Goal: Navigation & Orientation: Find specific page/section

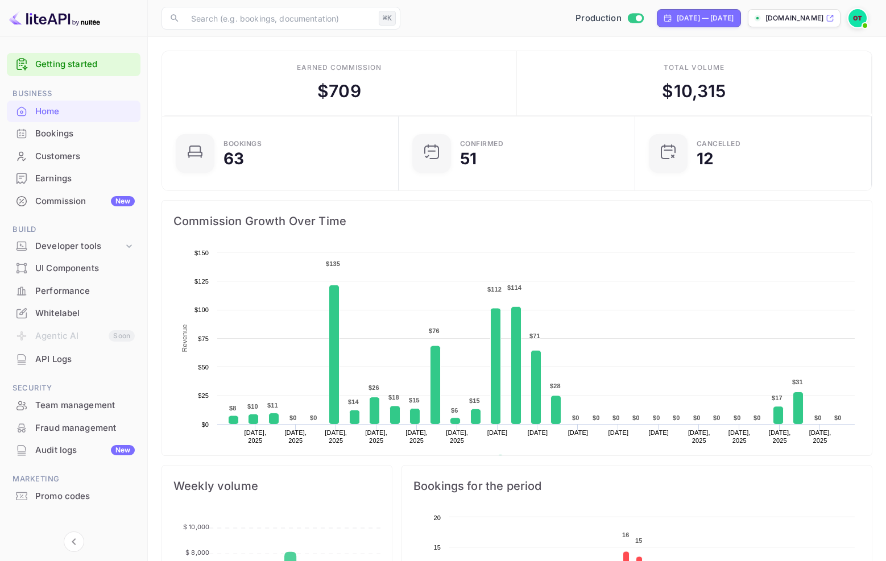
scroll to position [9, 0]
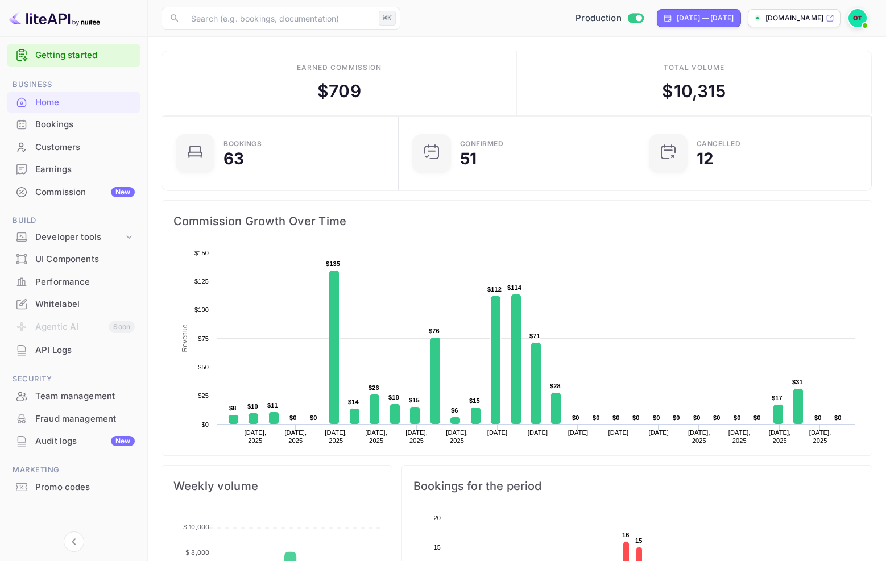
click at [86, 288] on div "Performance" at bounding box center [74, 282] width 134 height 22
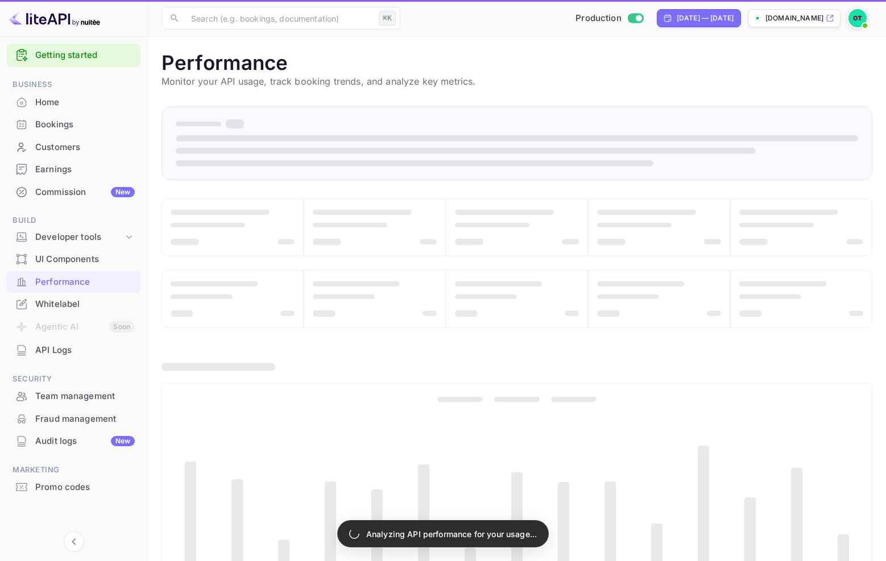
click at [81, 301] on div "Whitelabel" at bounding box center [85, 304] width 100 height 13
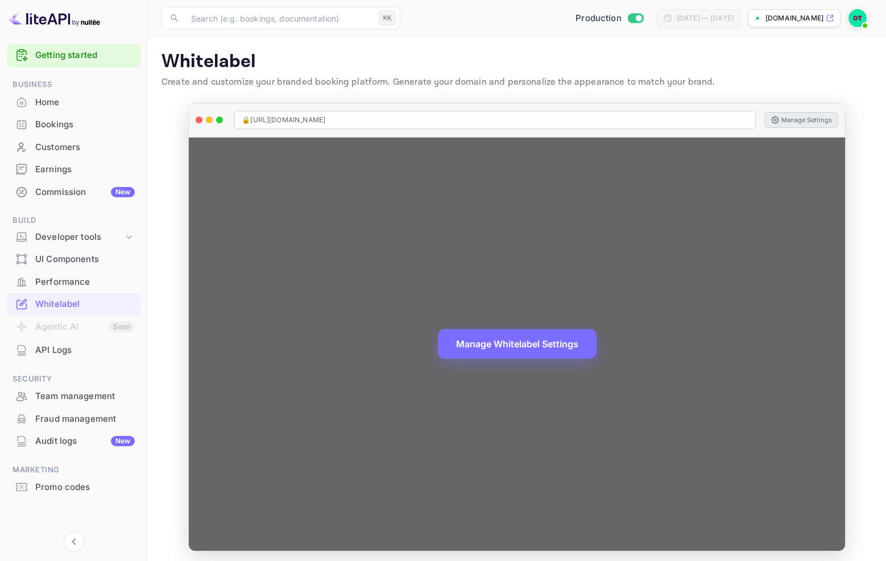
click at [816, 122] on button "Manage Settings" at bounding box center [801, 120] width 73 height 16
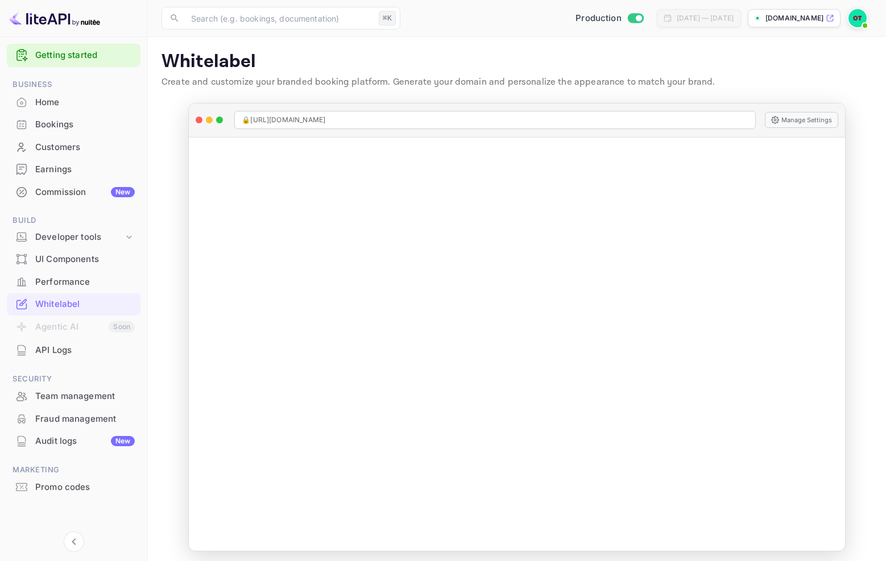
click at [78, 101] on div "Home" at bounding box center [85, 102] width 100 height 13
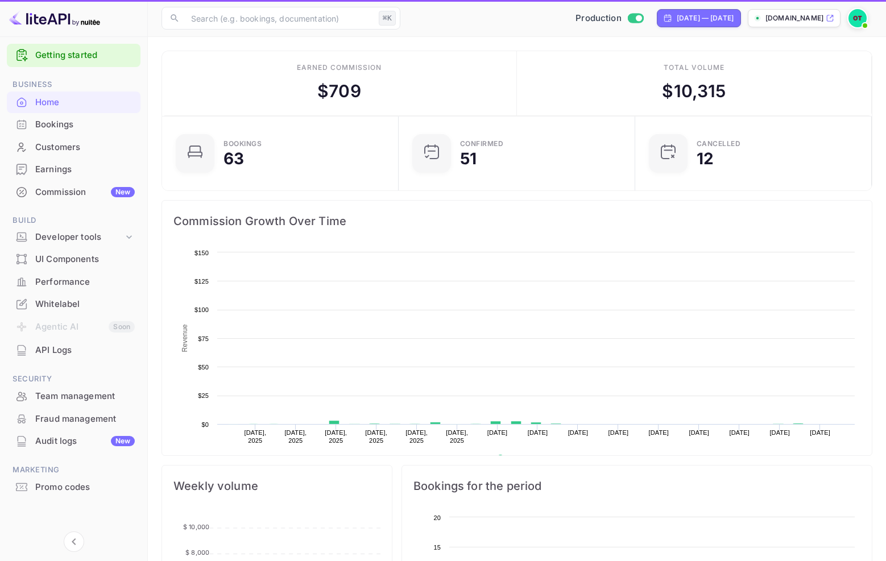
scroll to position [176, 221]
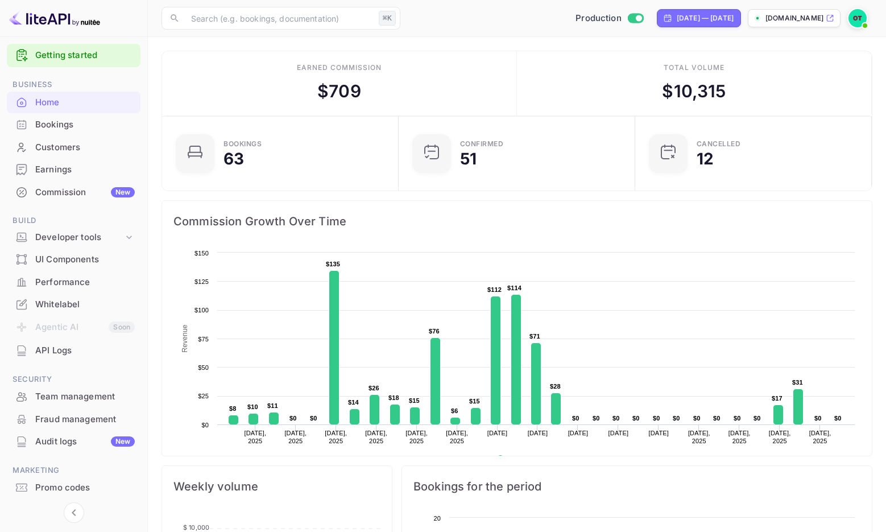
click at [83, 99] on div "Home" at bounding box center [85, 102] width 100 height 13
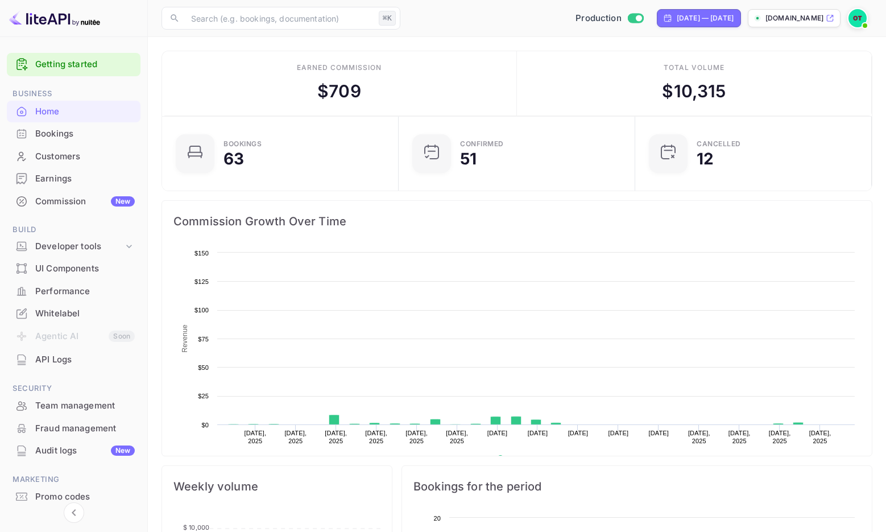
scroll to position [176, 221]
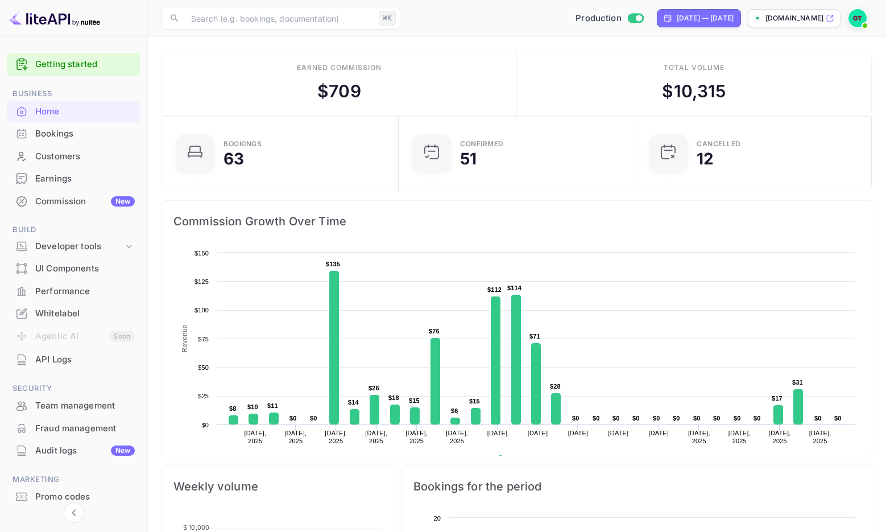
click at [62, 198] on div "Commission New" at bounding box center [85, 201] width 100 height 13
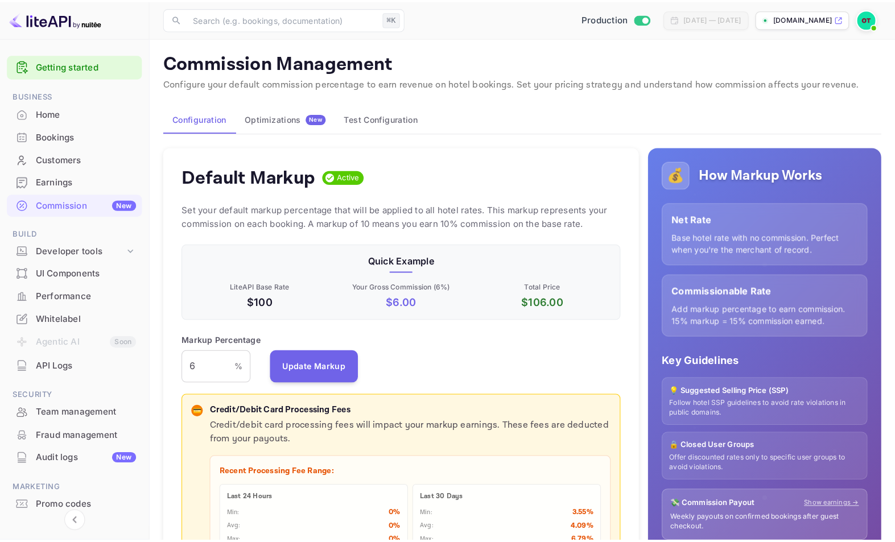
scroll to position [193, 426]
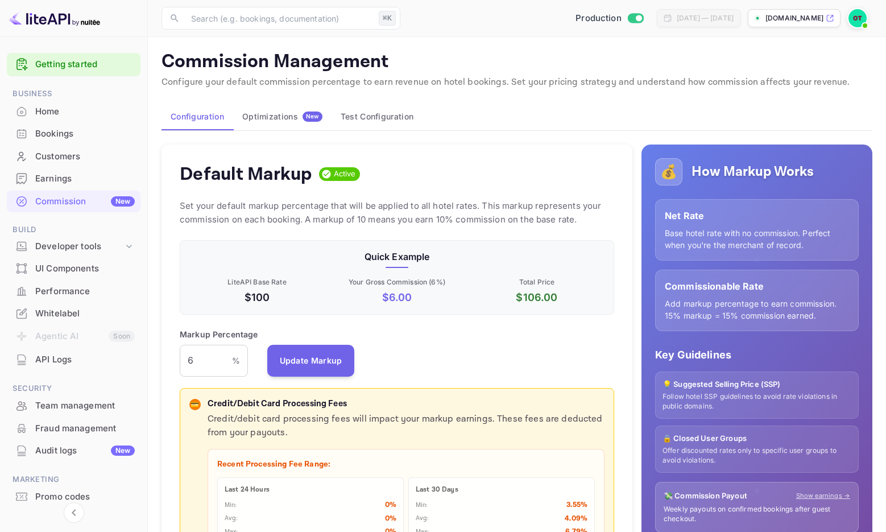
click at [288, 115] on div "Optimizations New" at bounding box center [282, 116] width 80 height 10
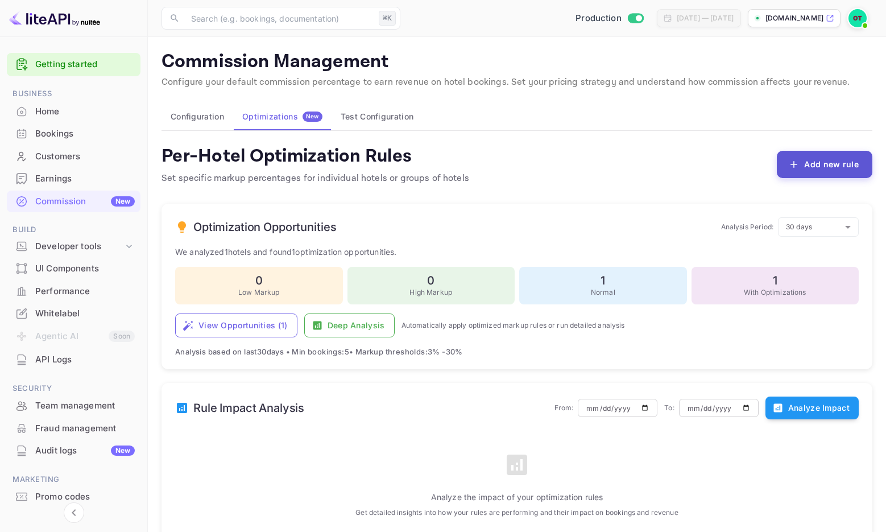
click at [797, 167] on icon "button" at bounding box center [793, 164] width 11 height 11
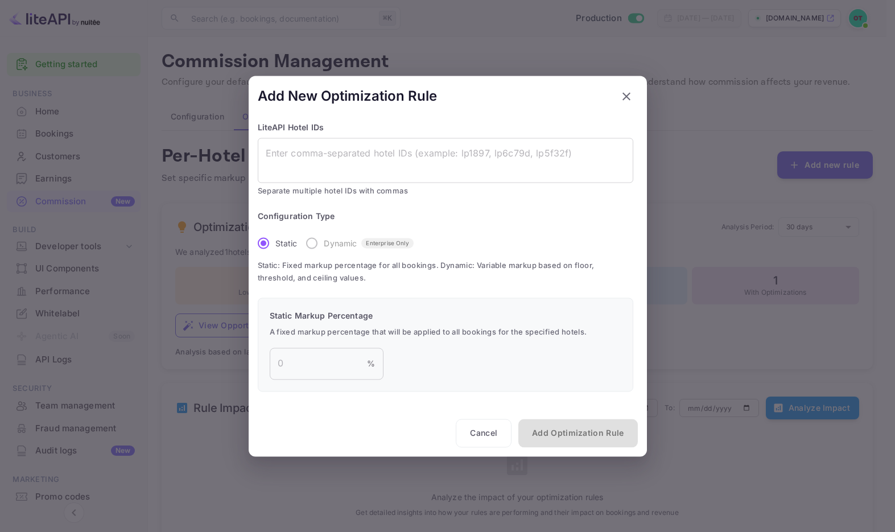
click at [223, 210] on div at bounding box center [447, 266] width 895 height 532
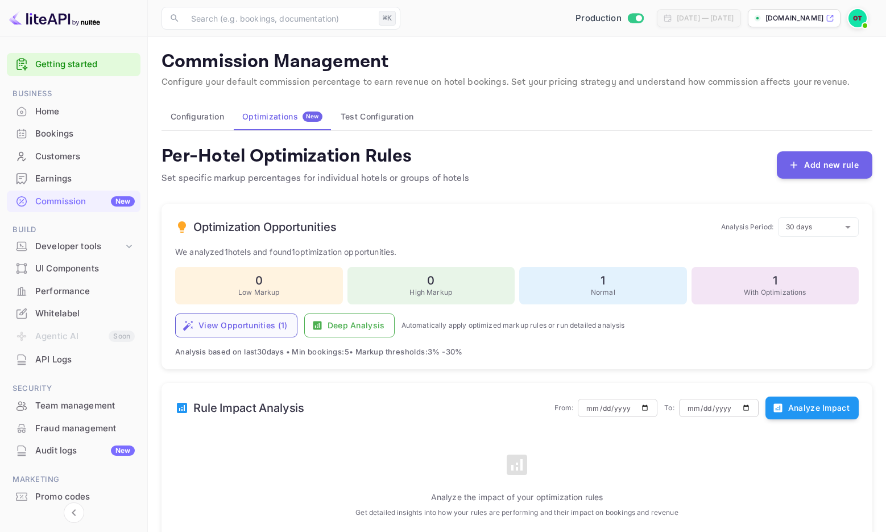
click at [244, 328] on button "View Opportunities ( 1 )" at bounding box center [236, 325] width 122 height 24
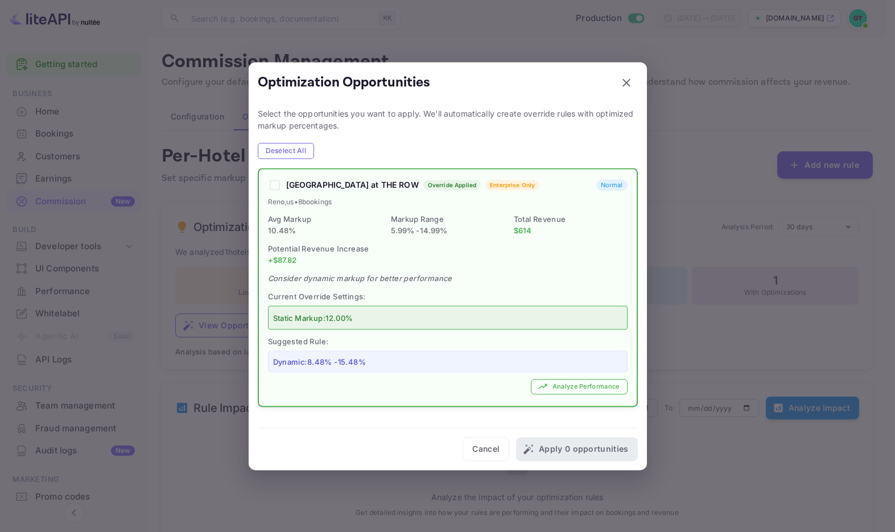
click at [223, 162] on div at bounding box center [447, 266] width 895 height 532
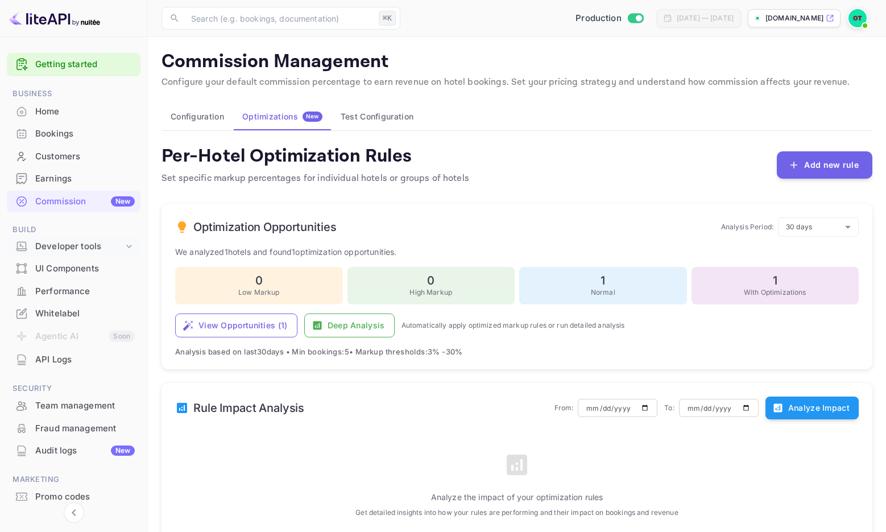
click at [85, 240] on div "Developer tools" at bounding box center [79, 246] width 88 height 13
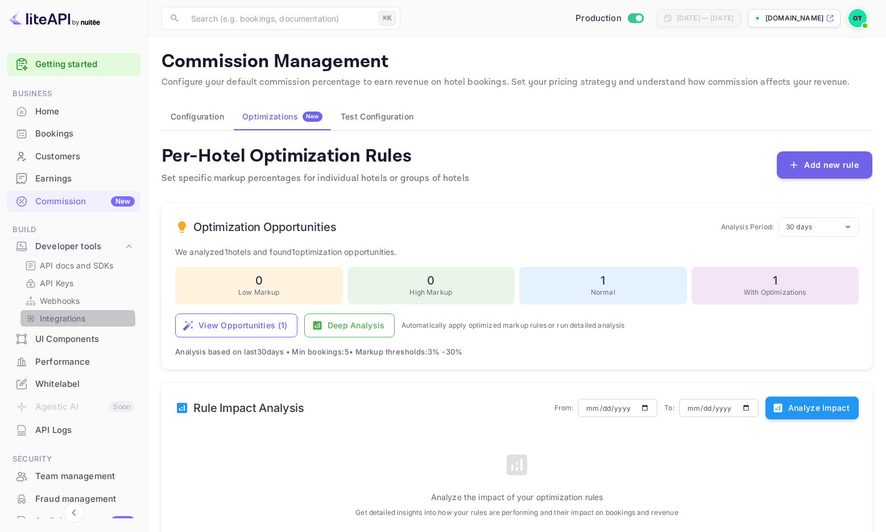
click at [58, 321] on p "Integrations" at bounding box center [62, 318] width 45 height 12
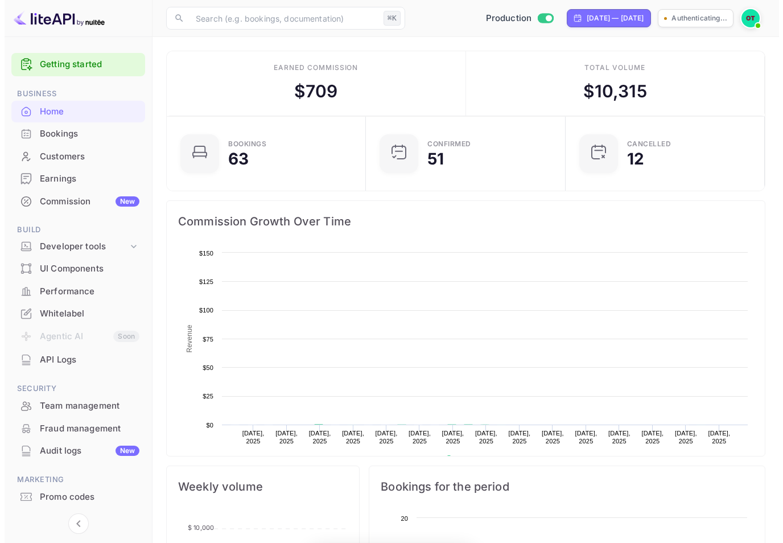
scroll to position [9, 9]
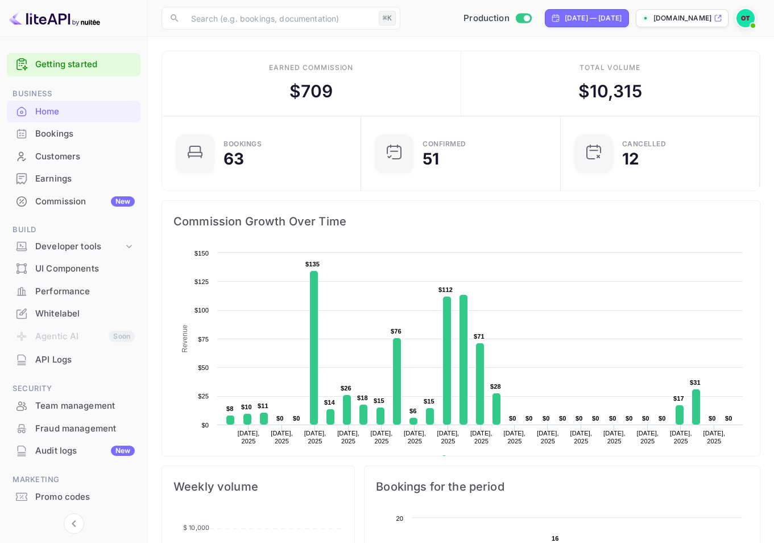
click at [73, 233] on span "Build" at bounding box center [74, 229] width 134 height 13
click at [74, 243] on div "Developer tools" at bounding box center [79, 246] width 88 height 13
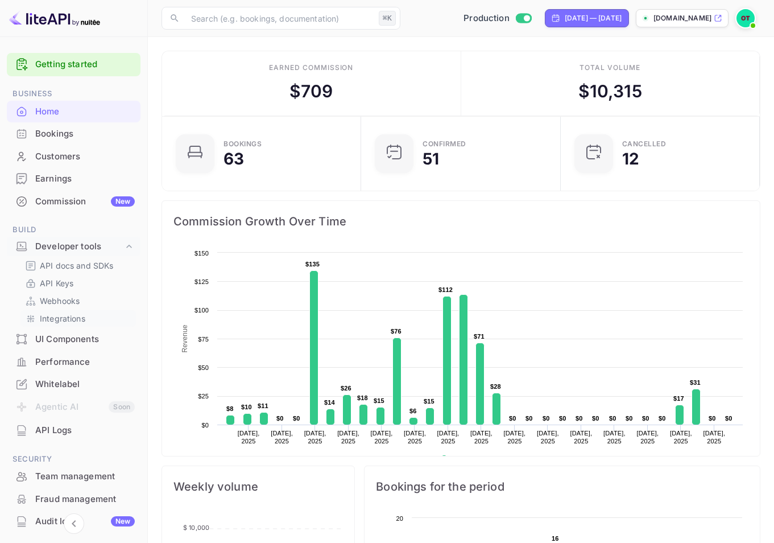
click at [81, 318] on p "Integrations" at bounding box center [62, 318] width 45 height 12
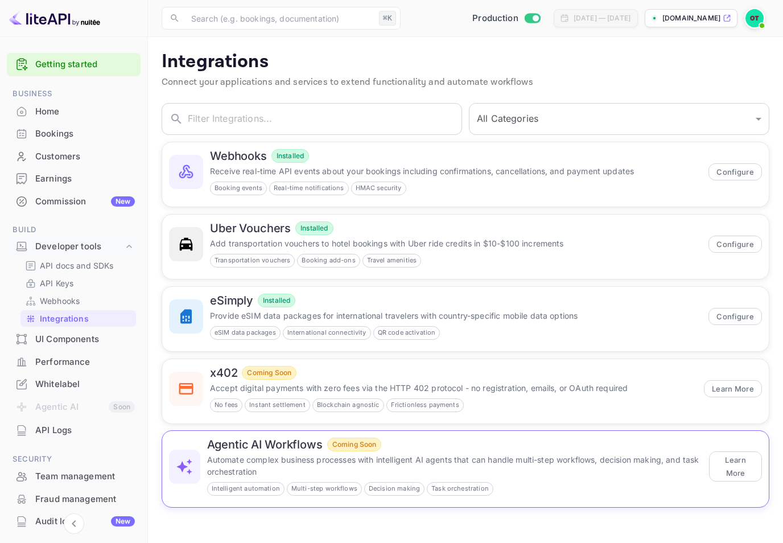
click at [409, 442] on div "Agentic AI Workflows Coming Soon" at bounding box center [454, 444] width 495 height 14
